Goal: Task Accomplishment & Management: Use online tool/utility

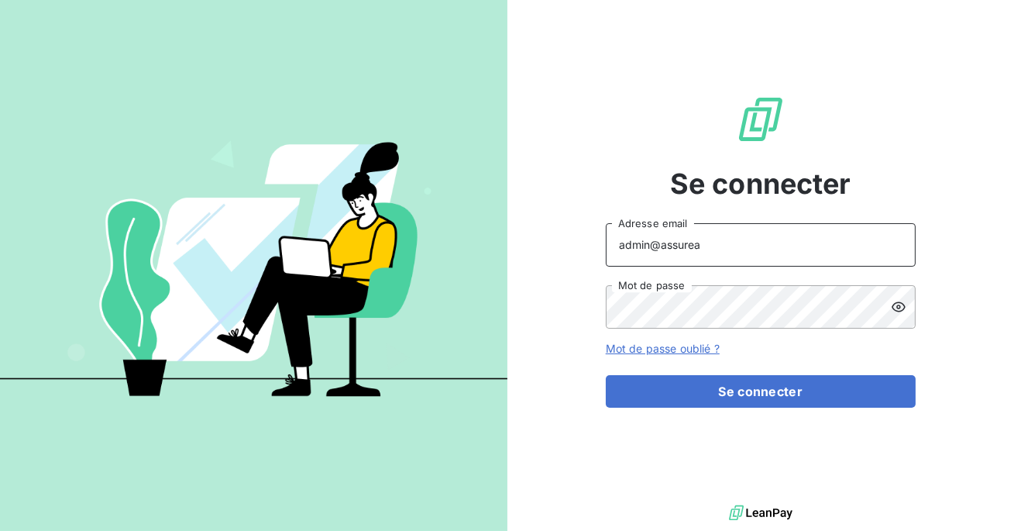
click at [741, 256] on input "admin@assurea" at bounding box center [761, 244] width 310 height 43
type input "admin@kreaudis"
click at [606, 375] on button "Se connecter" at bounding box center [761, 391] width 310 height 33
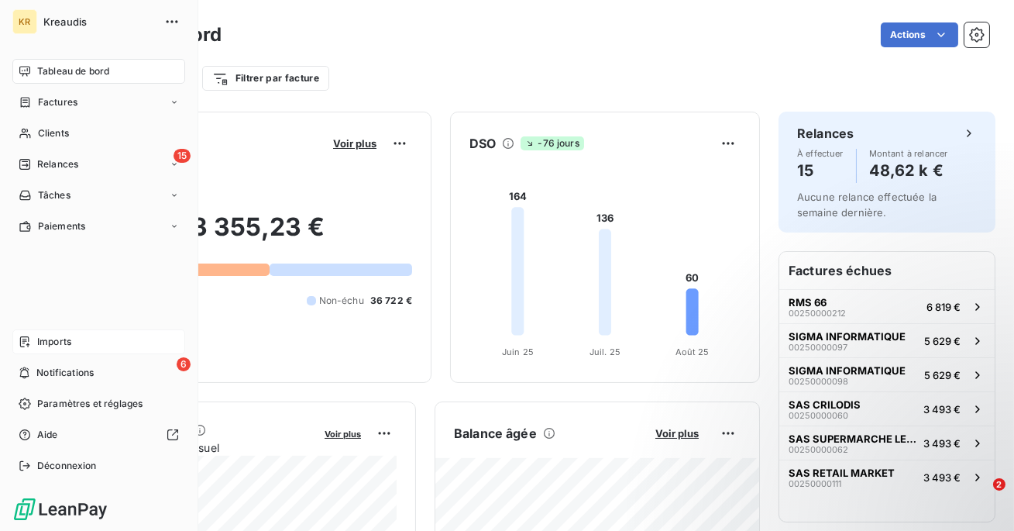
click at [74, 341] on div "Imports" at bounding box center [98, 341] width 173 height 25
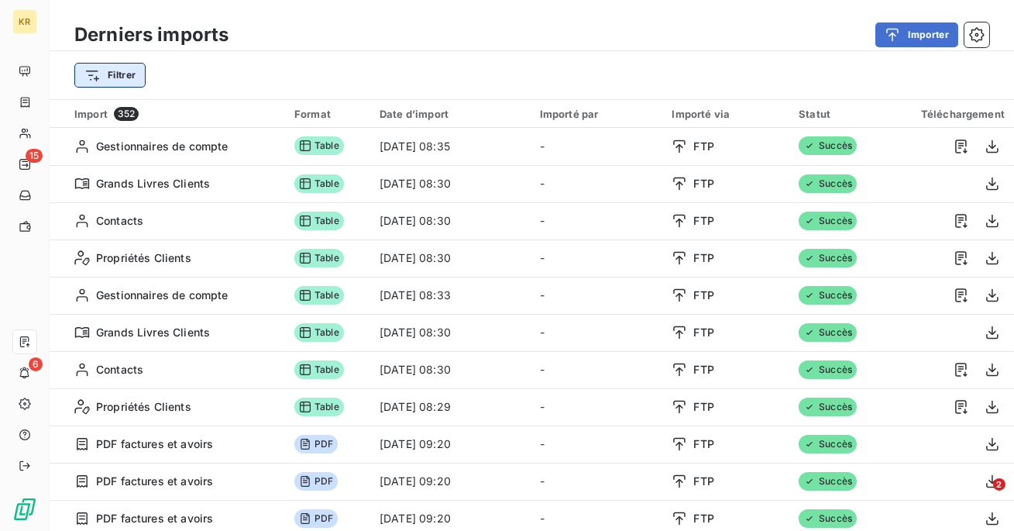
click at [121, 67] on html "KR 15 6 Derniers imports Importer Filtrer Import 352 Format Date d’import Impor…" at bounding box center [507, 265] width 1014 height 531
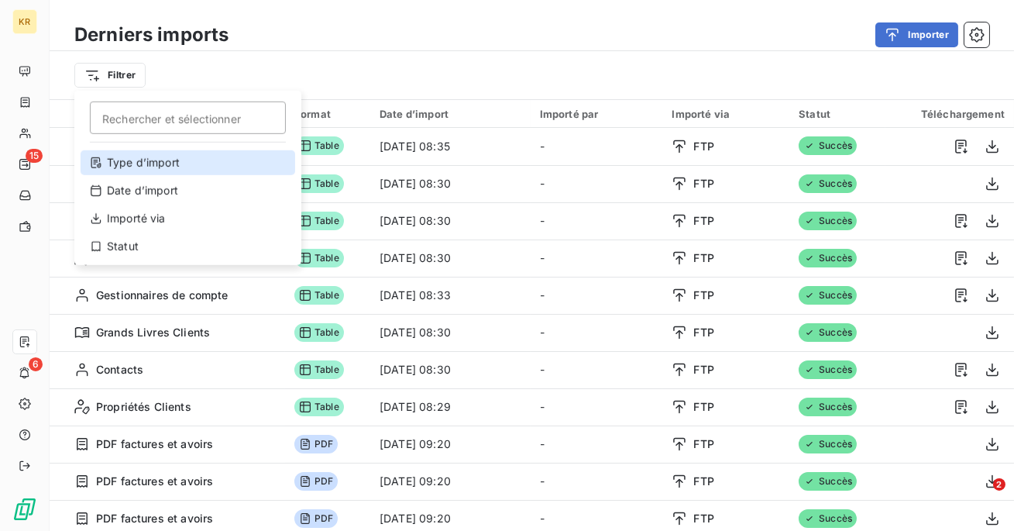
click at [199, 163] on div "Type d’import" at bounding box center [188, 162] width 215 height 25
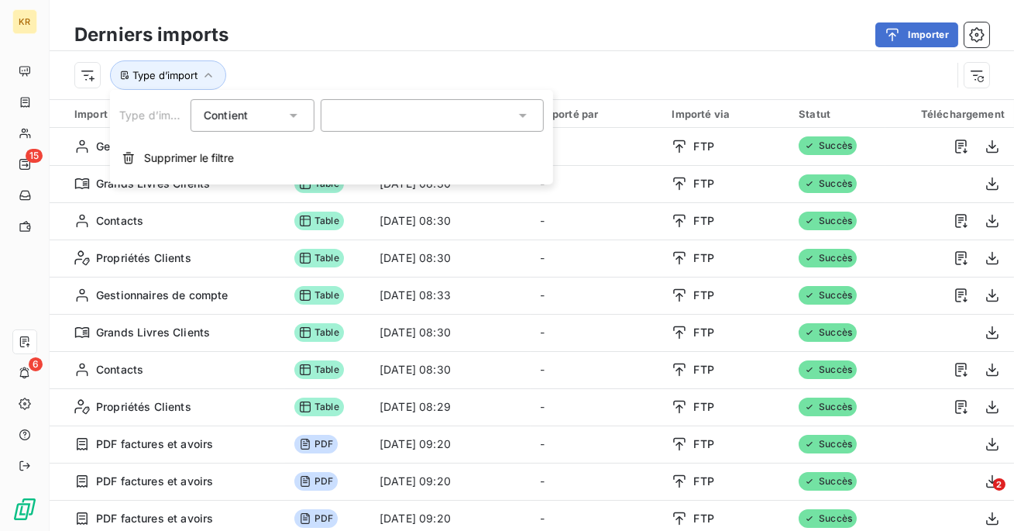
click at [449, 126] on div at bounding box center [432, 115] width 223 height 33
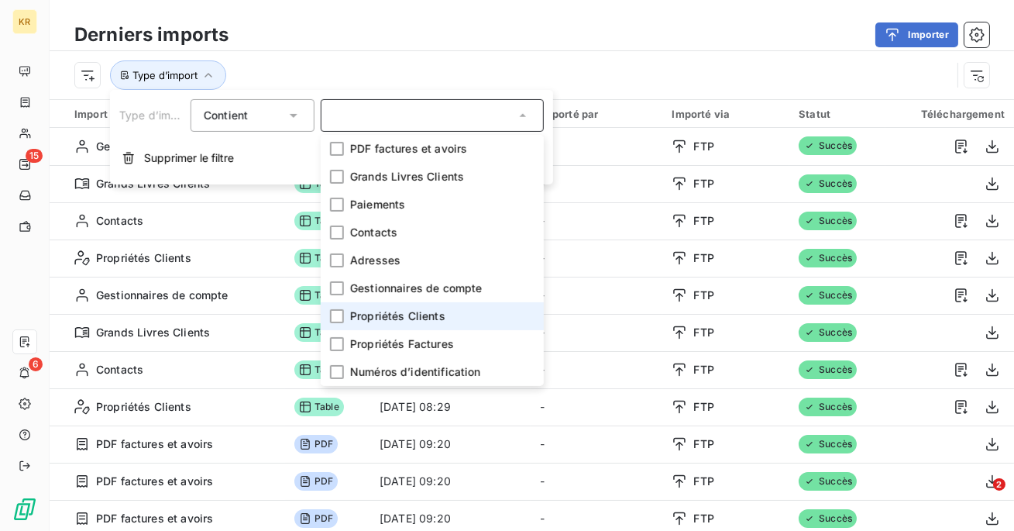
click at [421, 314] on span "Propriétés Clients" at bounding box center [397, 315] width 95 height 15
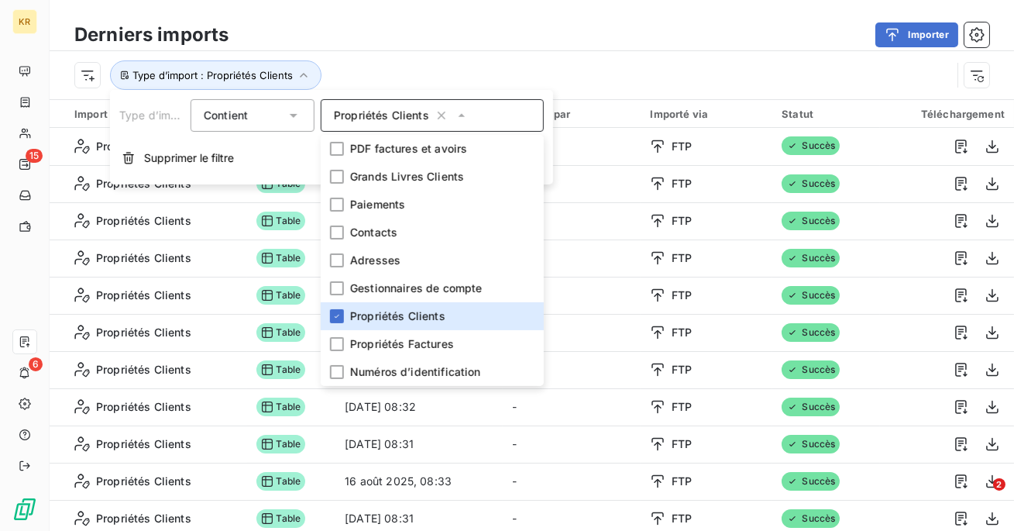
click at [700, 68] on div "Type d’import : Propriétés Clients" at bounding box center [512, 74] width 877 height 29
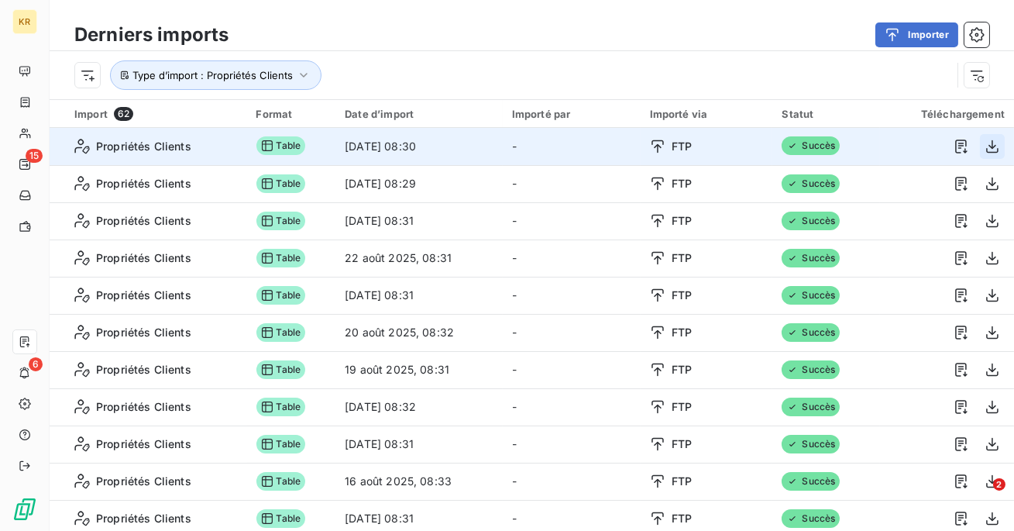
click at [990, 150] on icon "button" at bounding box center [992, 146] width 15 height 15
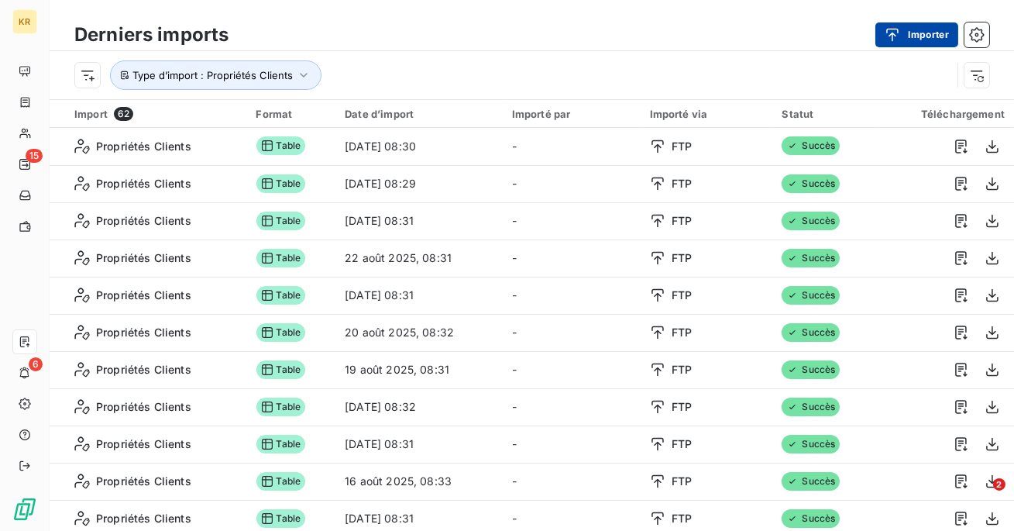
click at [912, 29] on button "Importer" at bounding box center [916, 34] width 83 height 25
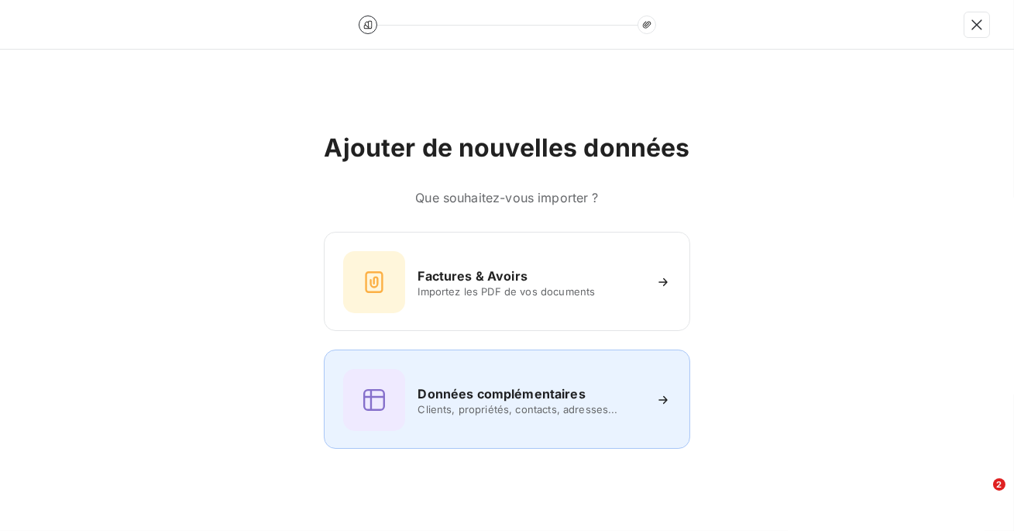
click at [520, 394] on h6 "Données complémentaires" at bounding box center [501, 393] width 167 height 19
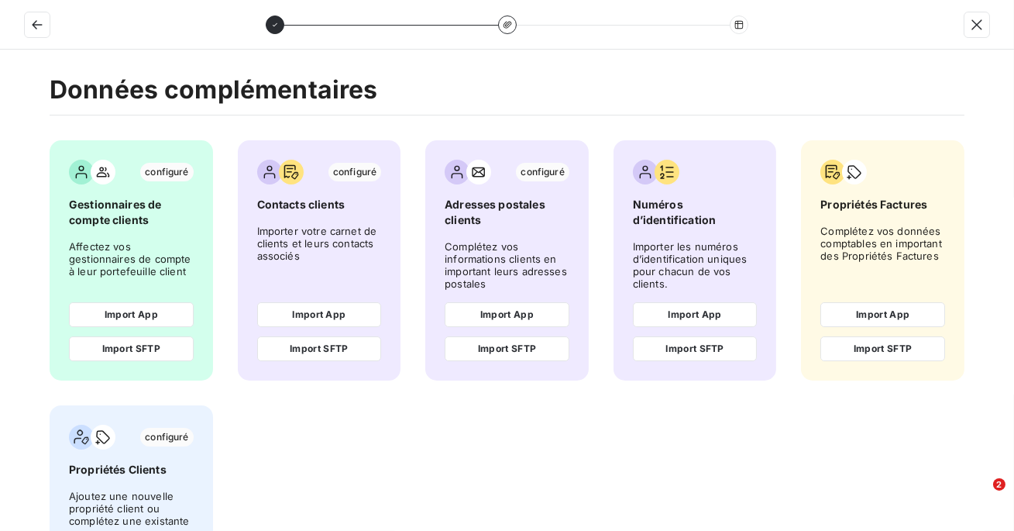
scroll to position [111, 0]
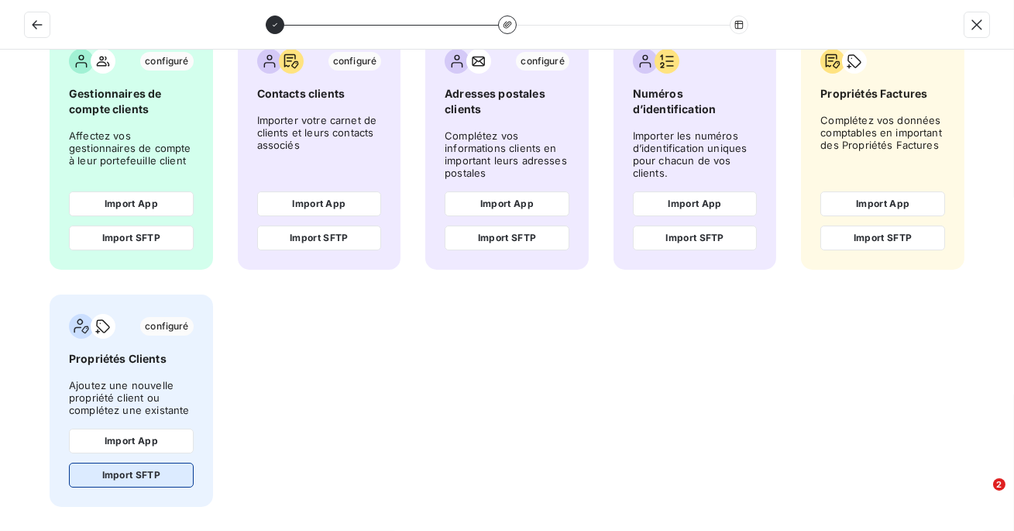
click at [132, 475] on button "Import SFTP" at bounding box center [131, 474] width 125 height 25
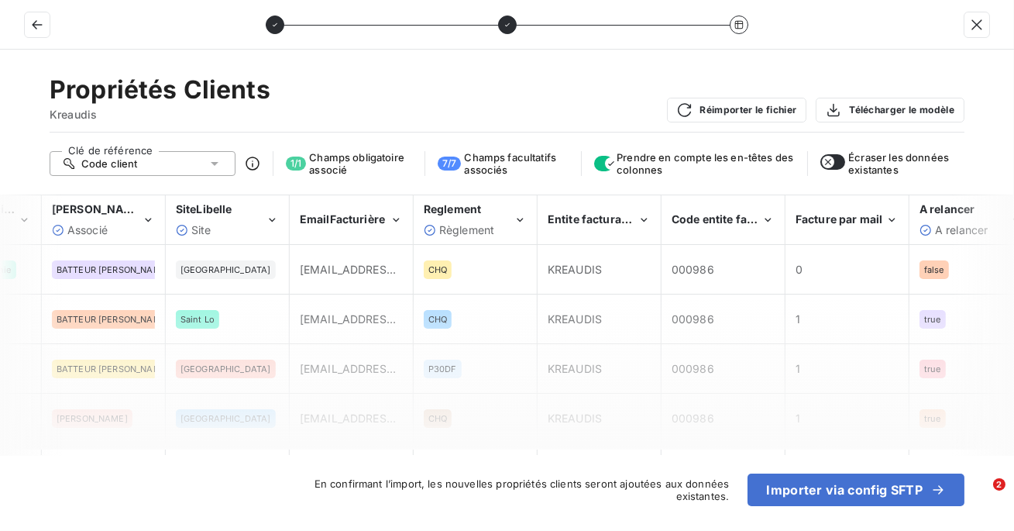
scroll to position [0, 1837]
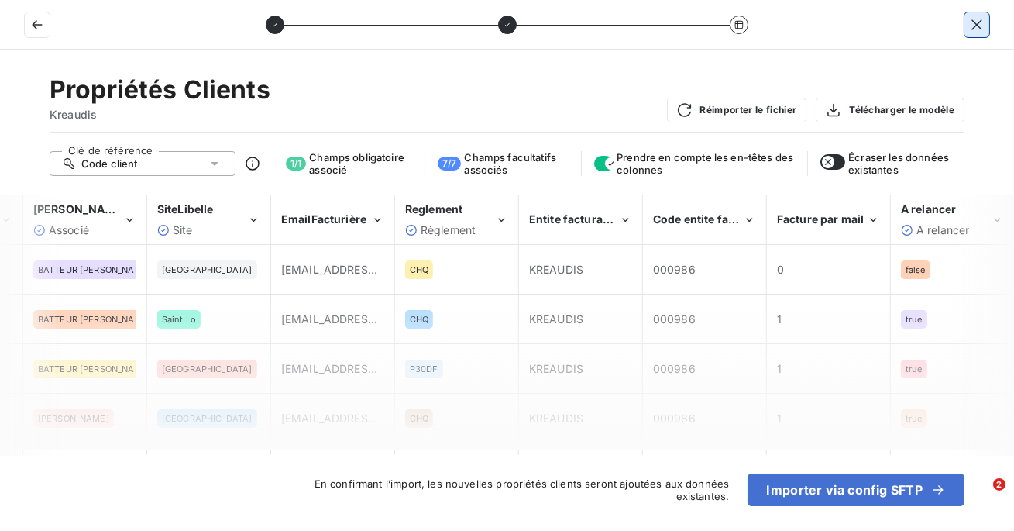
click at [968, 33] on button "button" at bounding box center [976, 24] width 25 height 25
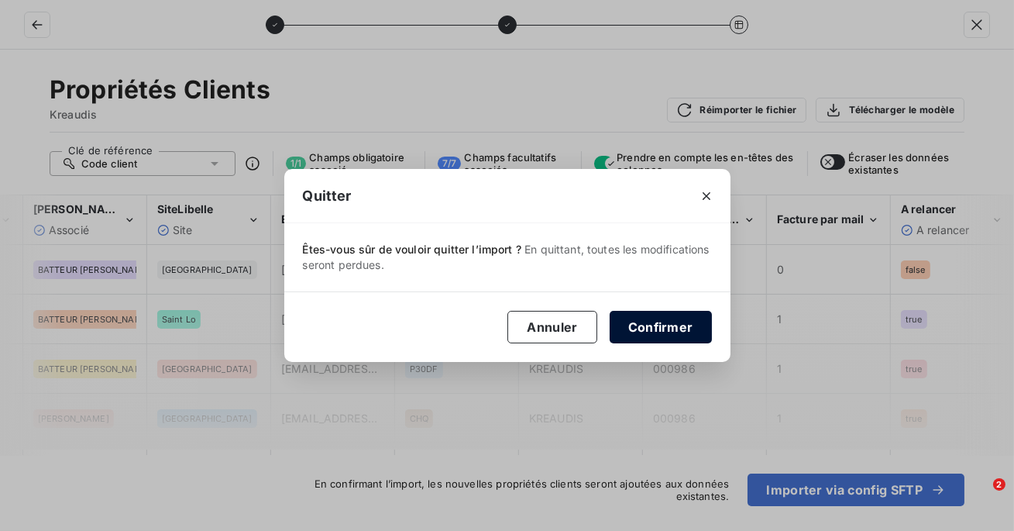
click at [680, 326] on button "Confirmer" at bounding box center [661, 327] width 102 height 33
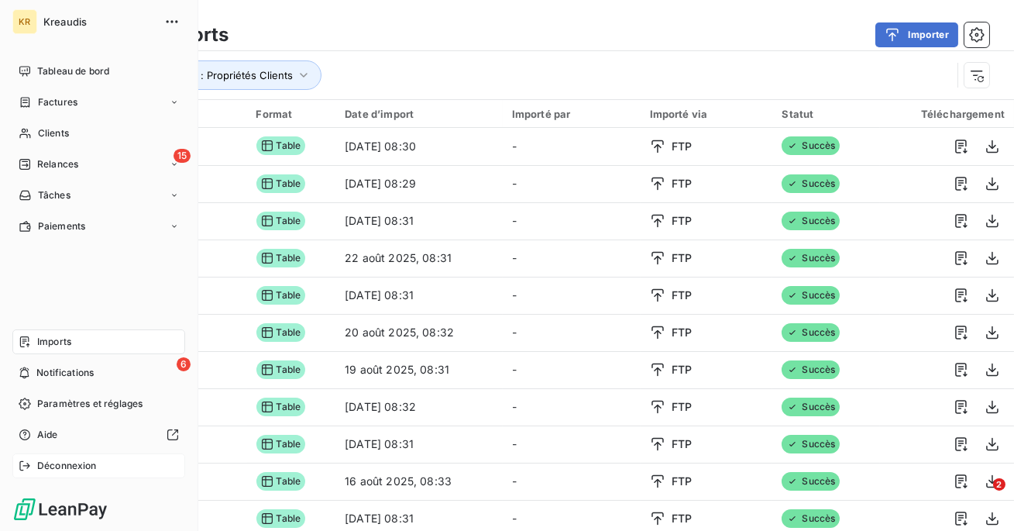
click at [53, 465] on span "Déconnexion" at bounding box center [67, 466] width 60 height 14
